Goal: Information Seeking & Learning: Learn about a topic

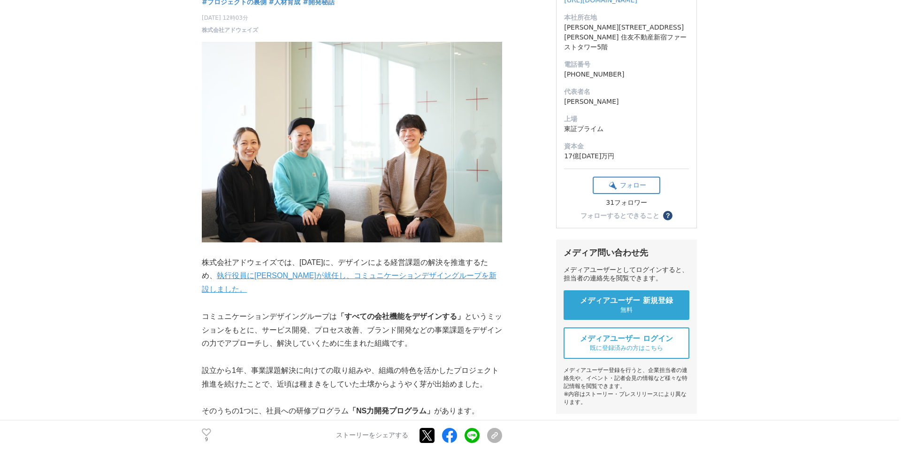
scroll to position [153, 0]
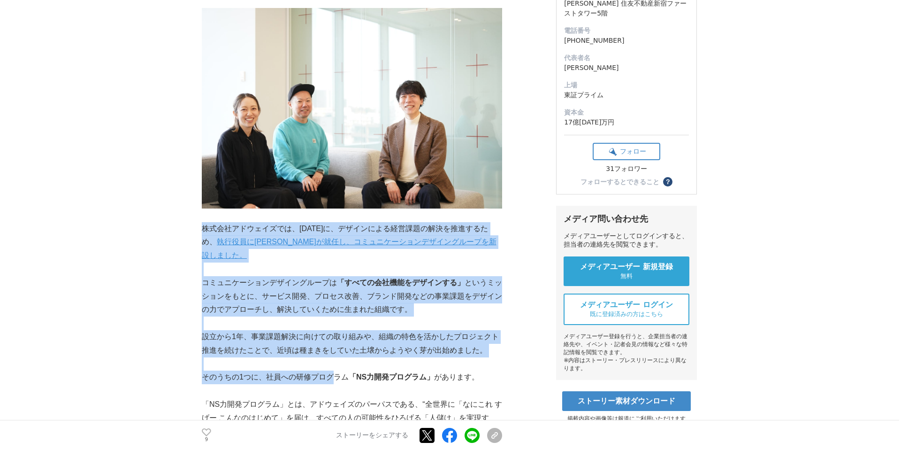
drag, startPoint x: 203, startPoint y: 227, endPoint x: 334, endPoint y: 380, distance: 201.4
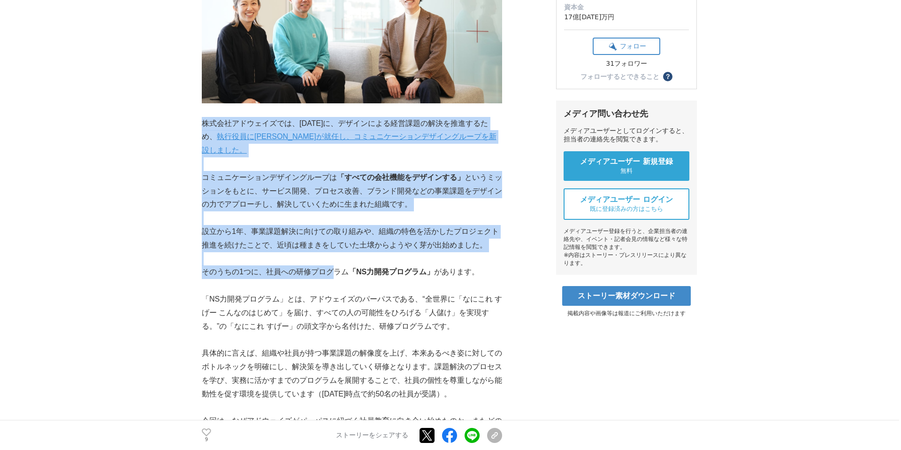
scroll to position [355, 0]
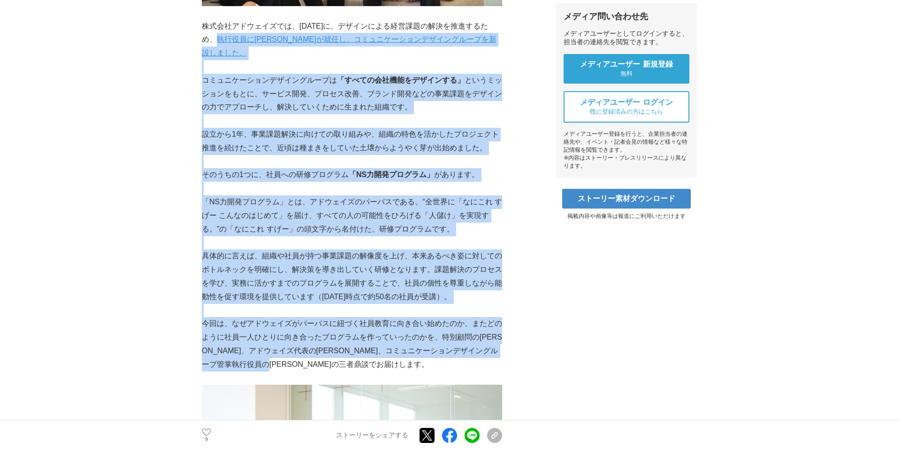
drag, startPoint x: 346, startPoint y: 367, endPoint x: 209, endPoint y: 36, distance: 358.5
copy div "loremipsumdo、1661s0am、consecteturadipiscing、 elitseddoeius、temporincididuntutla…"
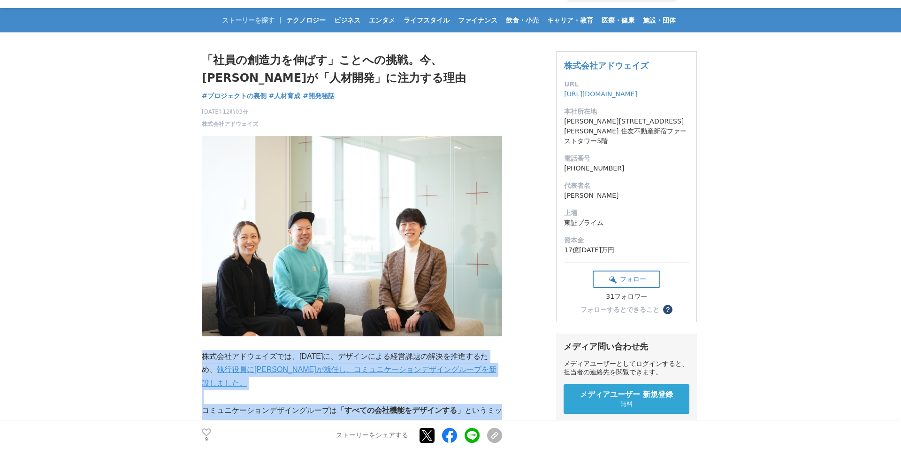
scroll to position [39, 0]
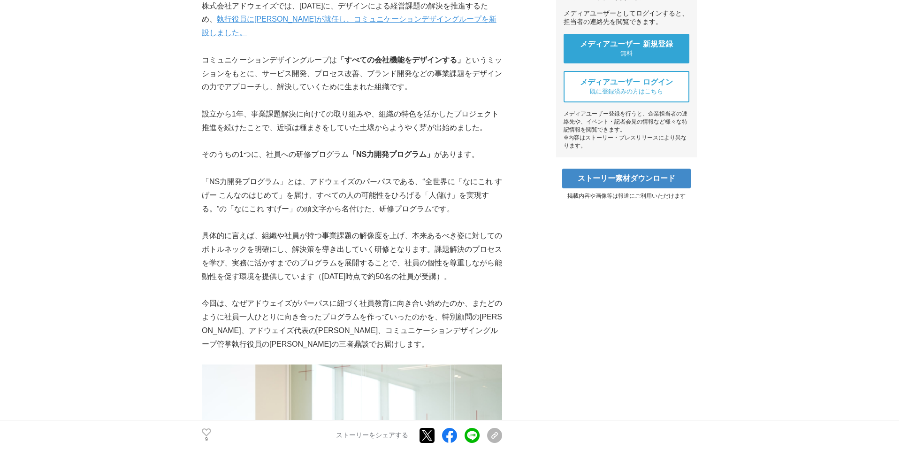
scroll to position [439, 0]
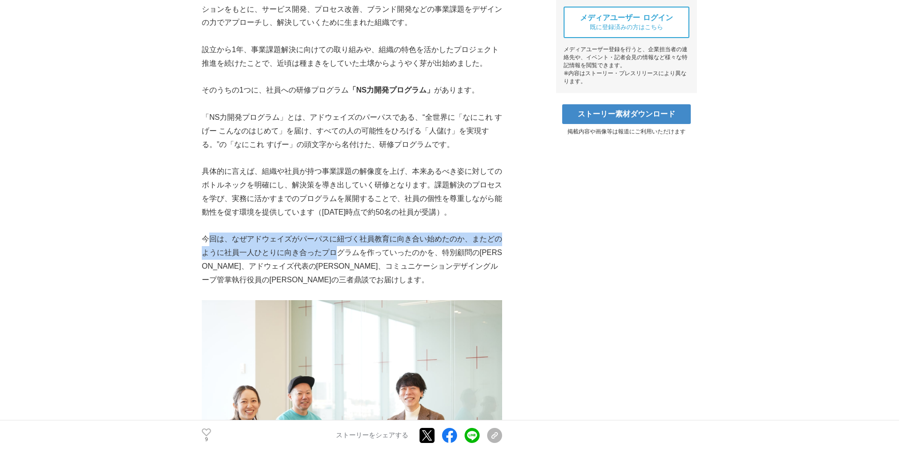
drag, startPoint x: 207, startPoint y: 239, endPoint x: 337, endPoint y: 254, distance: 130.9
click at [337, 254] on p "今回は、なぜアドウェイズがパーパスに紐づく社員教育に向き合い始めたのか、またどのように社員一人ひとりに向き合ったプログラムを作っていったのかを、特別顧問の[P…" at bounding box center [352, 259] width 300 height 54
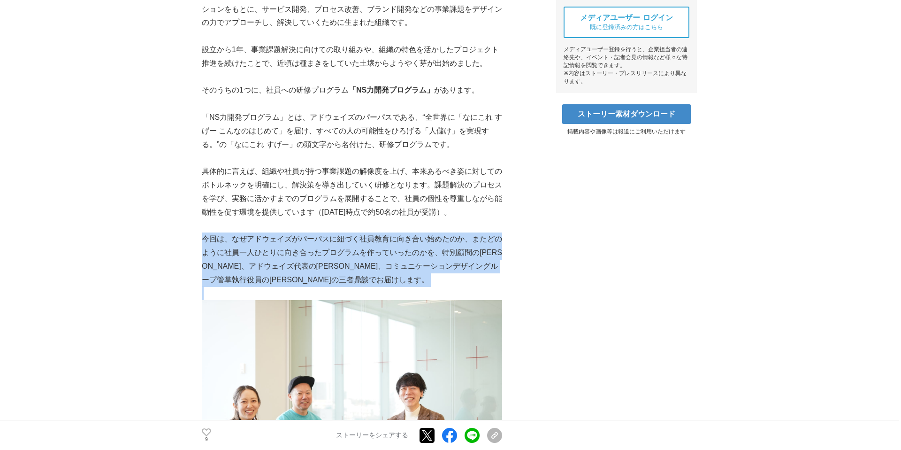
drag, startPoint x: 203, startPoint y: 238, endPoint x: 394, endPoint y: 293, distance: 198.4
copy p "今回は、なぜアドウェイズがパーパスに紐づく社員教育に向き合い始めたのか、またどのように社員一人ひとりに向き合ったプログラムを作っていったのかを、特別顧問の[P…"
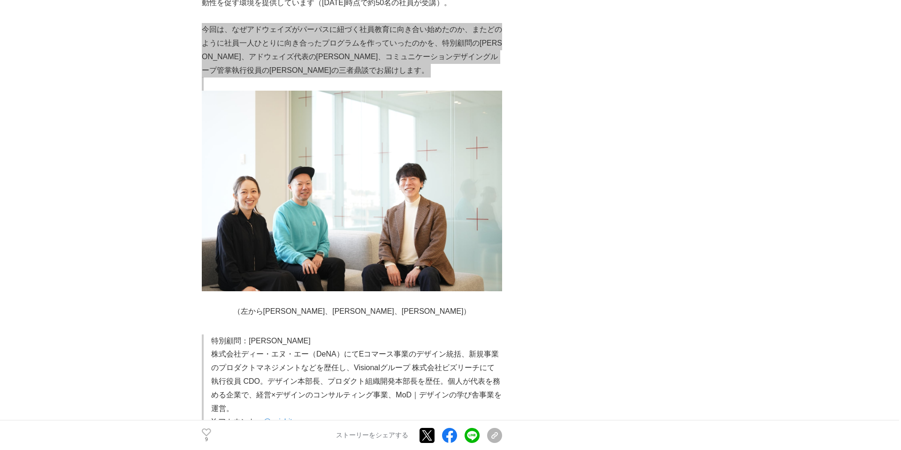
scroll to position [685, 0]
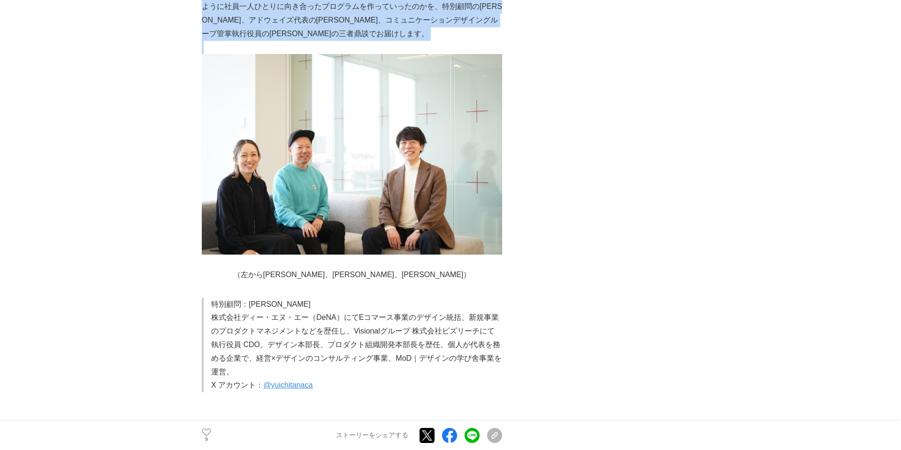
click at [364, 268] on p "（左から[PERSON_NAME]、[PERSON_NAME]、[PERSON_NAME]）" at bounding box center [352, 275] width 300 height 14
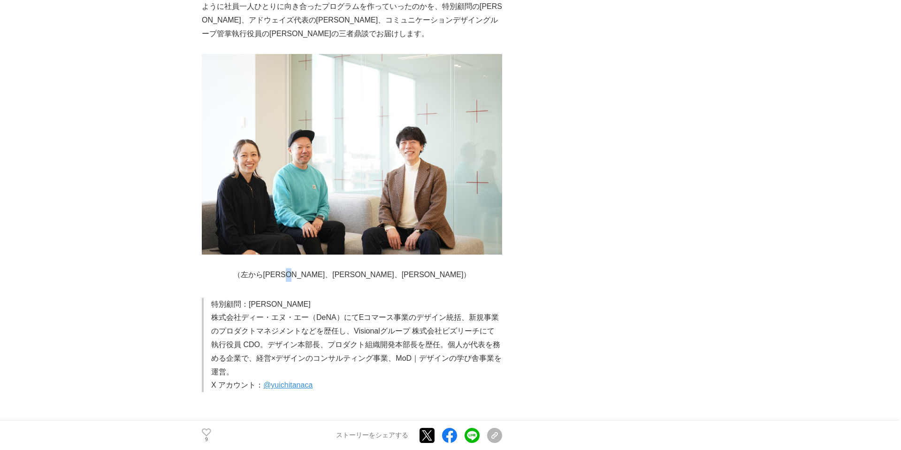
click at [364, 268] on p "（左から[PERSON_NAME]、[PERSON_NAME]、[PERSON_NAME]）" at bounding box center [352, 275] width 300 height 14
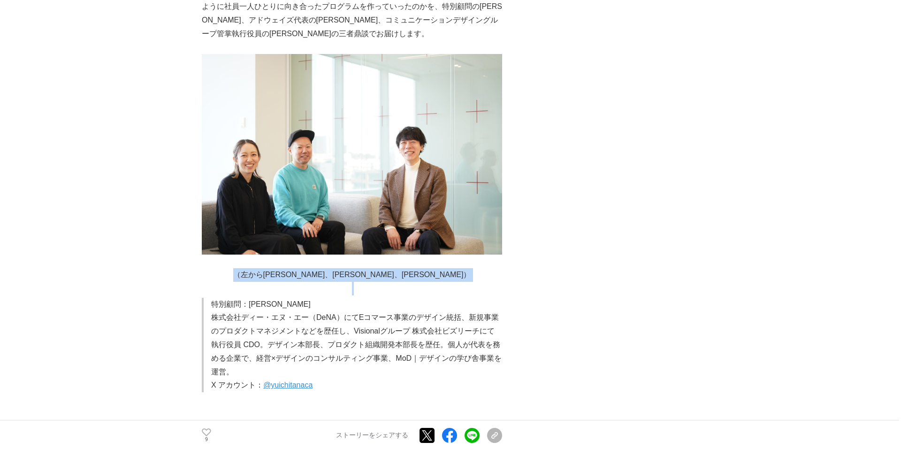
click at [364, 268] on p "（左から[PERSON_NAME]、[PERSON_NAME]、[PERSON_NAME]）" at bounding box center [352, 275] width 300 height 14
copy p "（左から[PERSON_NAME]、[PERSON_NAME]、[PERSON_NAME]）"
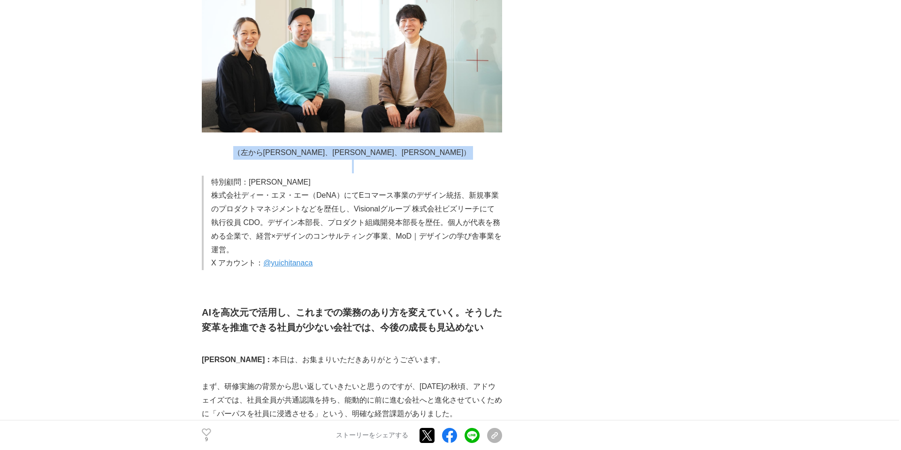
click at [288, 359] on p "[PERSON_NAME]： 本日は、お集まりいただきありがとうございます。" at bounding box center [352, 360] width 300 height 14
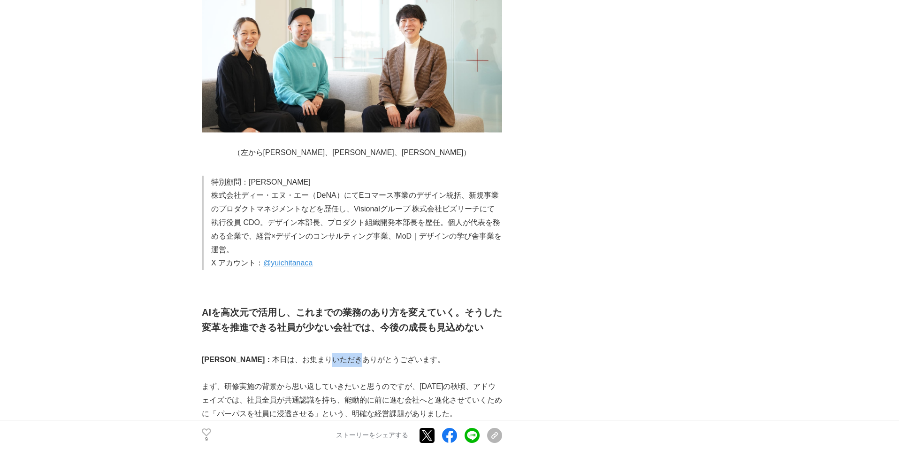
click at [288, 359] on p "[PERSON_NAME]： 本日は、お集まりいただきありがとうございます。" at bounding box center [352, 360] width 300 height 14
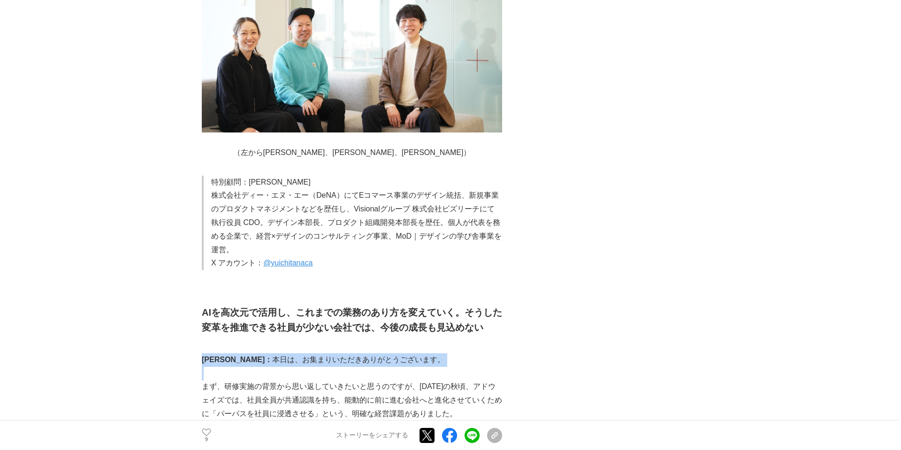
click at [288, 359] on p "[PERSON_NAME]： 本日は、お集まりいただきありがとうございます。" at bounding box center [352, 360] width 300 height 14
copy p "[PERSON_NAME]： 本日は、お集まりいただきありがとうございます。"
click at [222, 358] on strong "[PERSON_NAME]：" at bounding box center [237, 359] width 70 height 8
drag, startPoint x: 225, startPoint y: 359, endPoint x: 415, endPoint y: 360, distance: 190.1
click at [415, 360] on p "[PERSON_NAME]： 本日は、お集まりいただきありがとうございます。" at bounding box center [352, 360] width 300 height 14
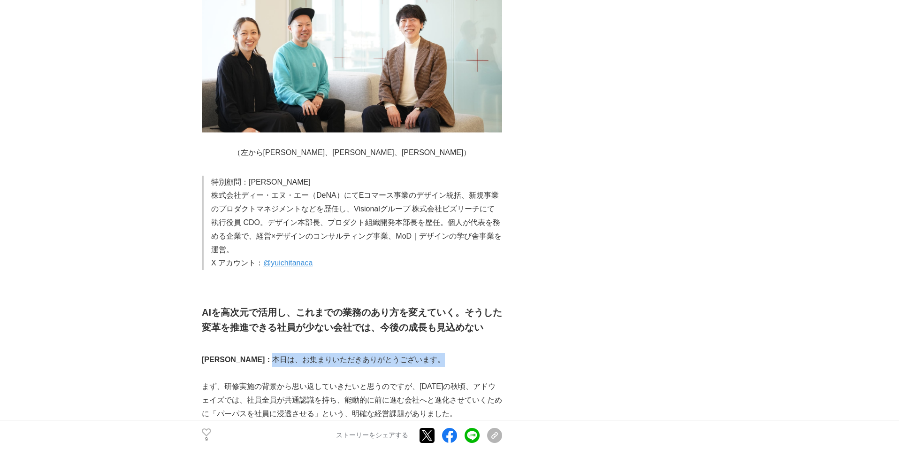
copy p "本日は、お集まりいただきありがとうございます。"
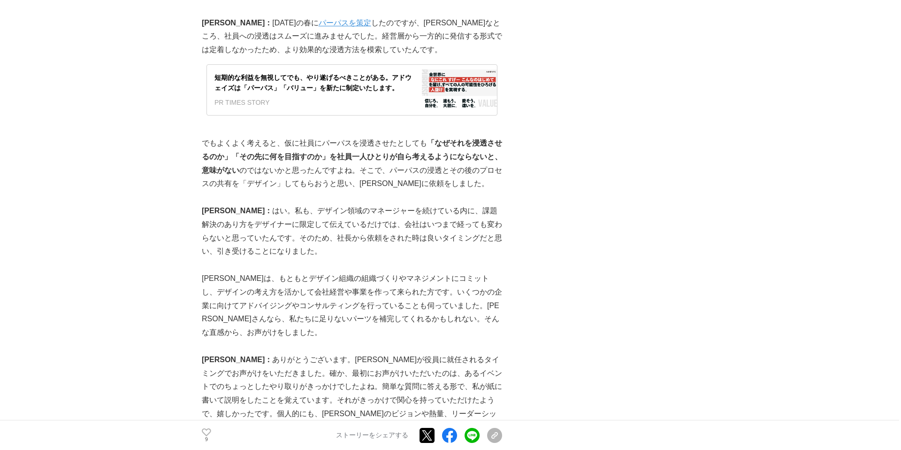
scroll to position [1355, 0]
